Goal: Task Accomplishment & Management: Use online tool/utility

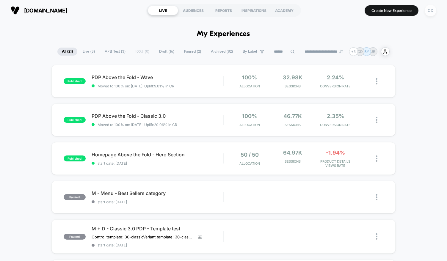
click at [429, 9] on div "CD" at bounding box center [431, 11] width 12 height 12
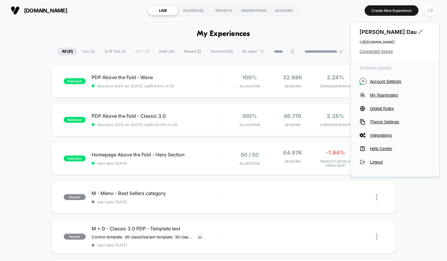
click at [378, 51] on span "Connected Stores" at bounding box center [395, 51] width 71 height 5
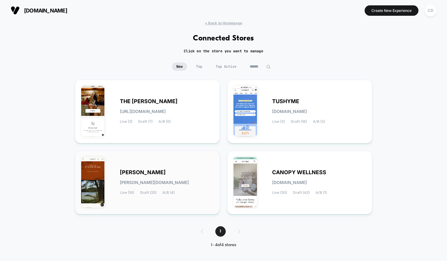
click at [180, 177] on div "[PERSON_NAME] [PERSON_NAME][DOMAIN_NAME] Live (16) Draft (25) A/B (4)" at bounding box center [167, 183] width 94 height 24
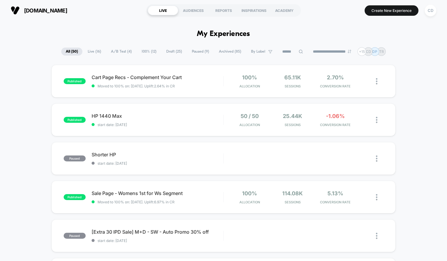
click at [124, 52] on span "A/B Test ( 4 )" at bounding box center [122, 52] width 30 height 8
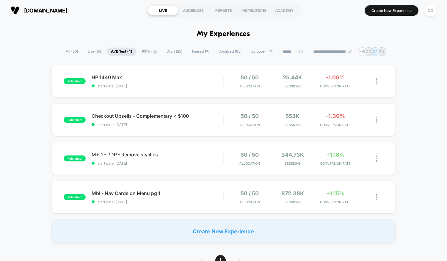
click at [148, 50] on span "100% ( 12 )" at bounding box center [150, 52] width 24 height 8
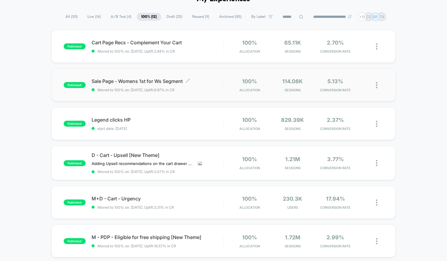
scroll to position [86, 0]
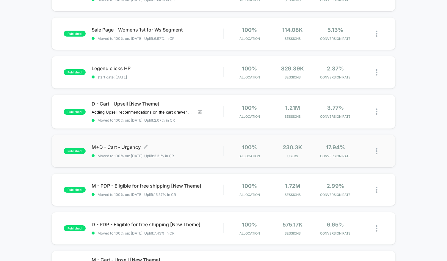
click at [177, 146] on span "M+D - Cart - Urgency Click to edit experience details" at bounding box center [158, 147] width 132 height 6
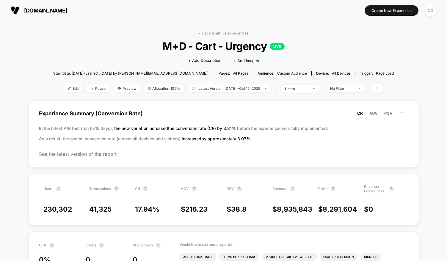
click at [124, 95] on div "< Back to all live experiences M+D - Cart - Urgency LIVE Click to edit experien…" at bounding box center [223, 66] width 341 height 70
click at [124, 88] on span "Preview" at bounding box center [127, 89] width 28 height 8
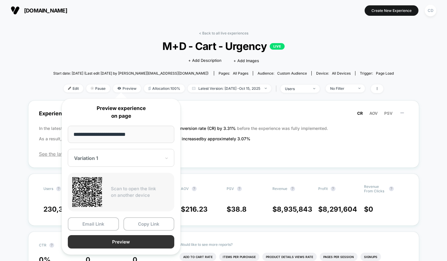
click at [110, 240] on button "Preview" at bounding box center [121, 241] width 107 height 13
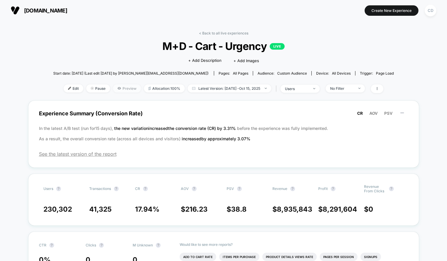
click at [113, 87] on span "Preview" at bounding box center [127, 89] width 28 height 8
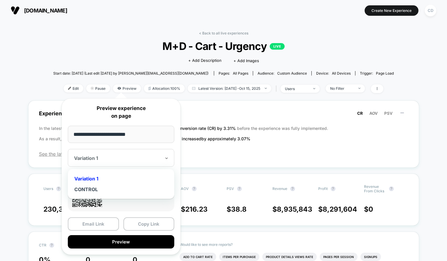
click at [97, 162] on div "Variation 1" at bounding box center [118, 158] width 88 height 7
click at [94, 191] on div "CONTROL" at bounding box center [121, 189] width 101 height 11
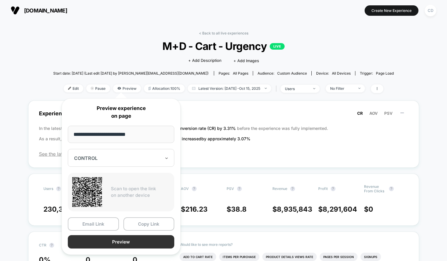
click at [101, 242] on button "Preview" at bounding box center [121, 241] width 107 height 13
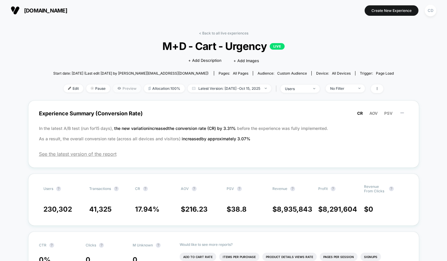
click at [121, 89] on span "Preview" at bounding box center [127, 89] width 28 height 8
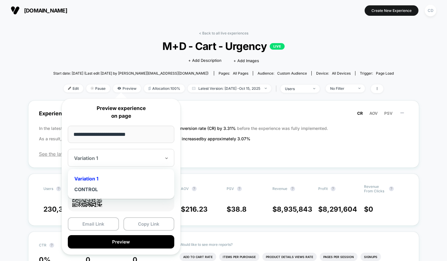
click at [124, 162] on div "Variation 1" at bounding box center [118, 158] width 88 height 7
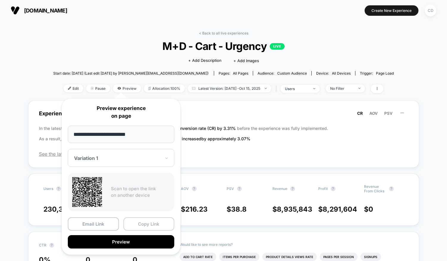
click at [143, 226] on button "Copy Link" at bounding box center [149, 224] width 51 height 13
